Goal: Task Accomplishment & Management: Complete application form

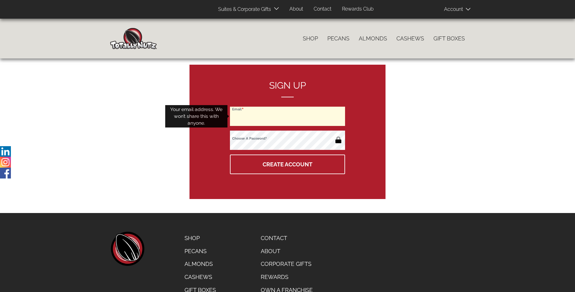
click at [288, 116] on input "Email" at bounding box center [287, 116] width 115 height 19
type input "[EMAIL_ADDRESS][DOMAIN_NAME]"
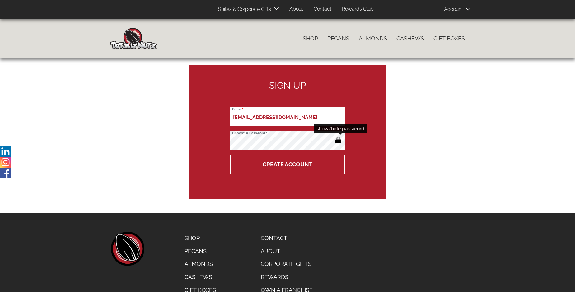
click at [338, 141] on button "button" at bounding box center [338, 141] width 10 height 10
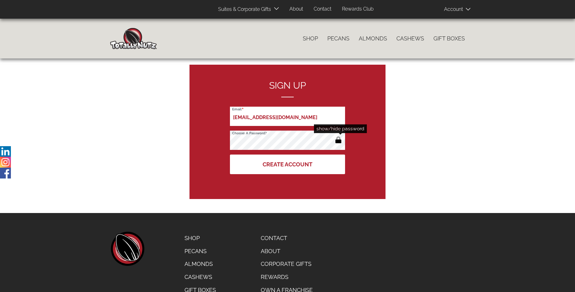
click at [288, 164] on button "Create Account" at bounding box center [287, 165] width 115 height 20
